Goal: Task Accomplishment & Management: Manage account settings

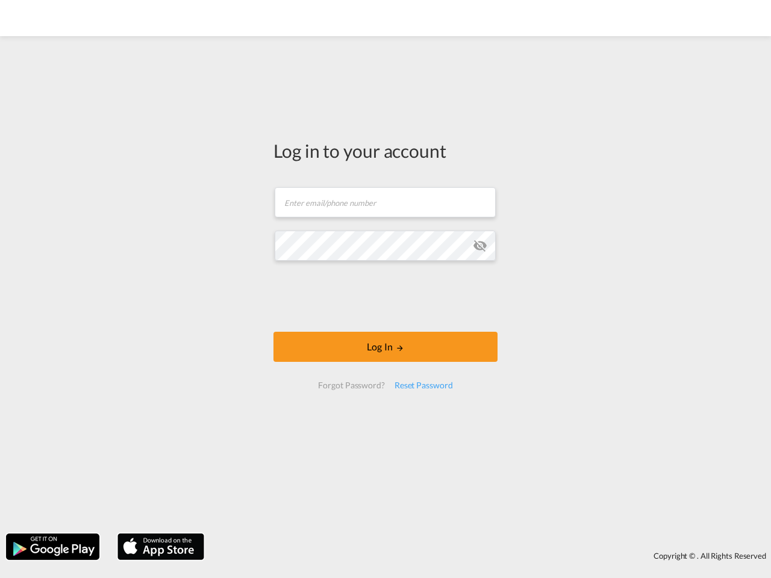
click at [480, 246] on md-icon "icon-eye-off" at bounding box center [480, 245] width 14 height 14
click at [385, 347] on button "Log In" at bounding box center [385, 347] width 224 height 30
click at [423, 385] on div "Reset Password" at bounding box center [424, 386] width 68 height 22
